Goal: Information Seeking & Learning: Learn about a topic

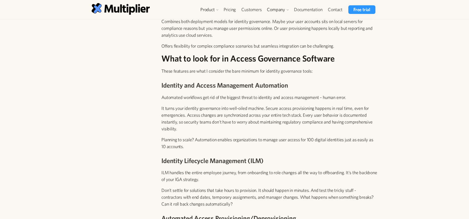
scroll to position [699, 0]
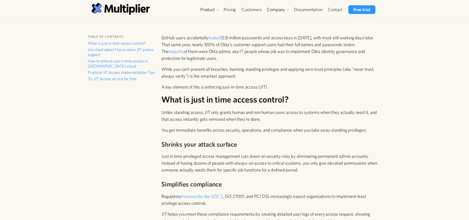
scroll to position [129, 0]
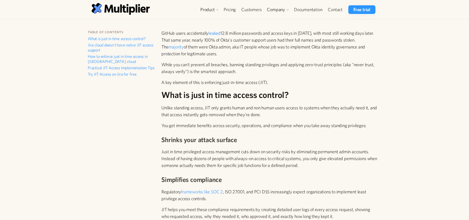
click at [220, 30] on link "leaked" at bounding box center [215, 32] width 12 height 5
click at [169, 48] on link "majority" at bounding box center [176, 46] width 15 height 5
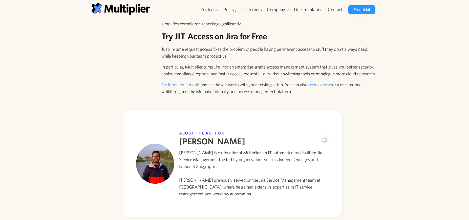
scroll to position [1140, 0]
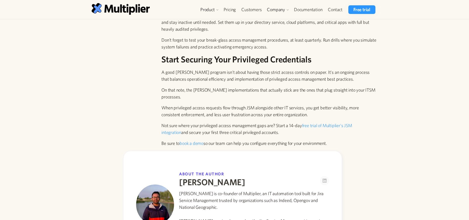
scroll to position [1652, 0]
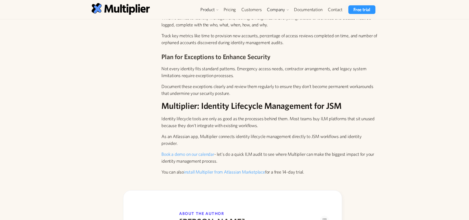
scroll to position [1846, 0]
